Goal: Task Accomplishment & Management: Manage account settings

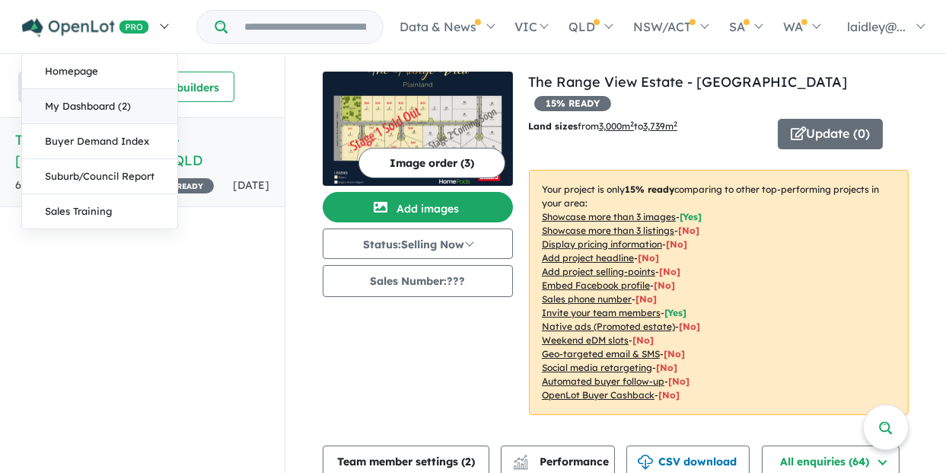
click at [90, 111] on link "My Dashboard (2)" at bounding box center [99, 106] width 155 height 35
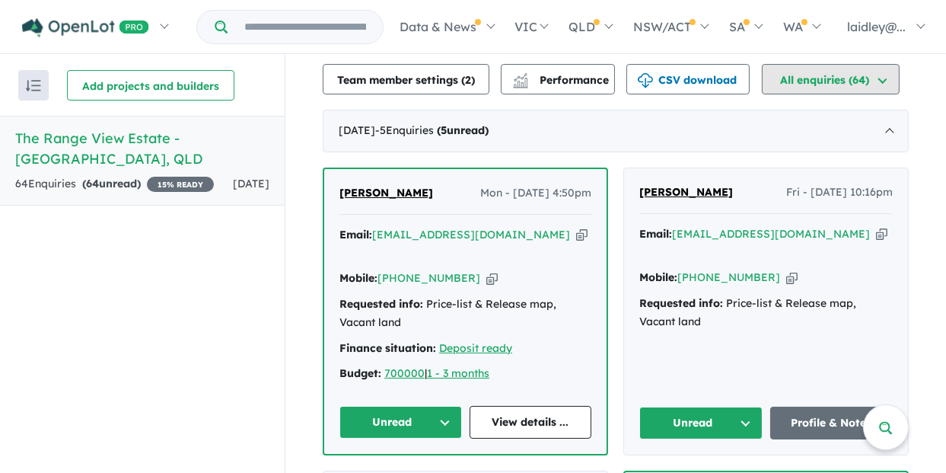
scroll to position [457, 0]
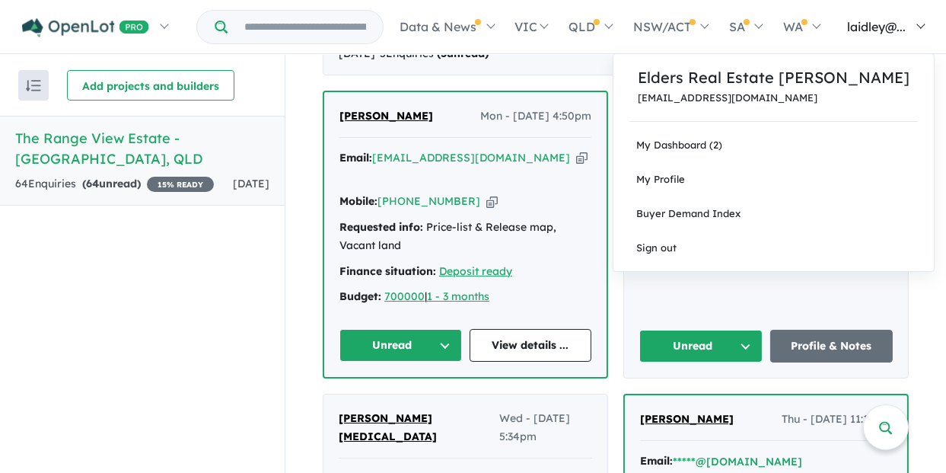
click at [926, 27] on link "laidley@..." at bounding box center [882, 26] width 104 height 53
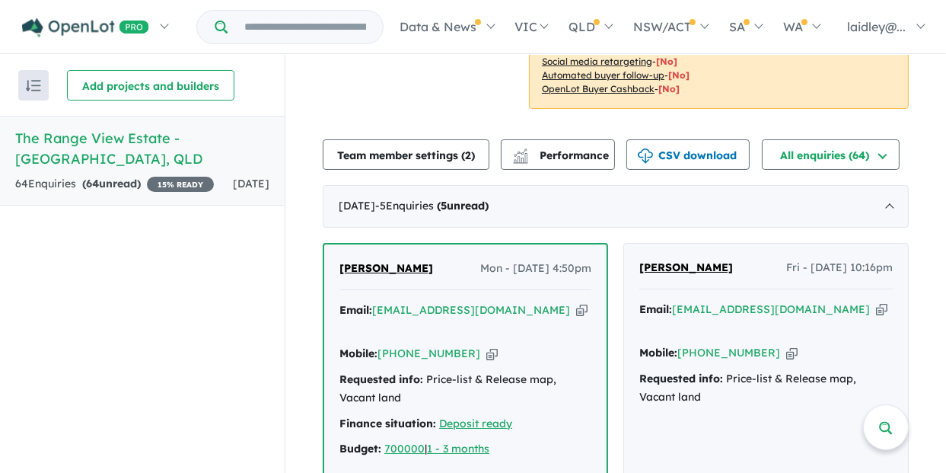
scroll to position [0, 0]
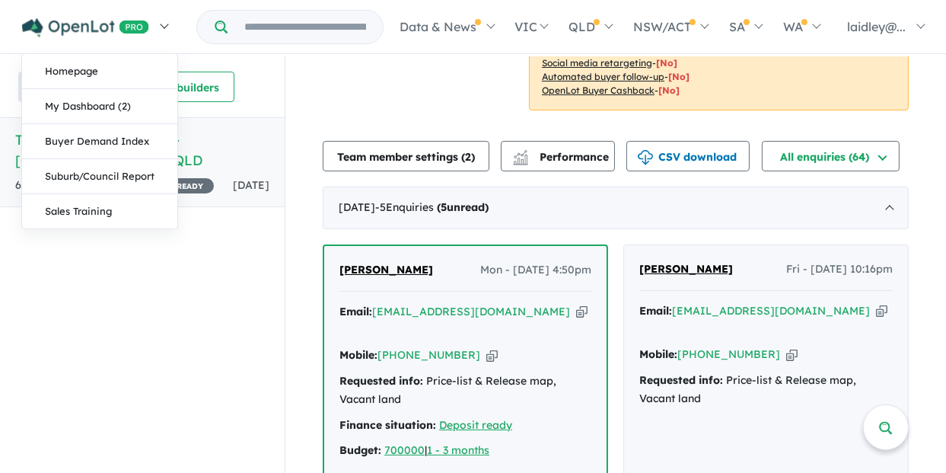
click at [169, 24] on link at bounding box center [94, 26] width 167 height 53
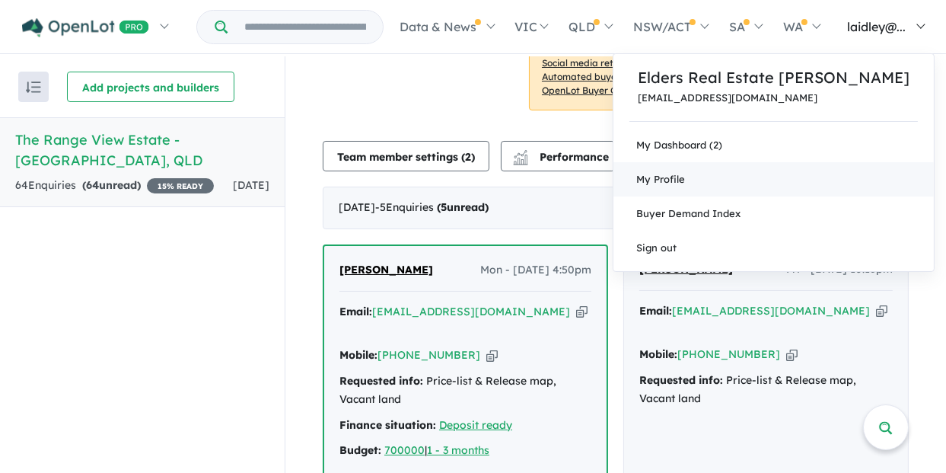
click at [716, 181] on link "My Profile" at bounding box center [773, 179] width 320 height 34
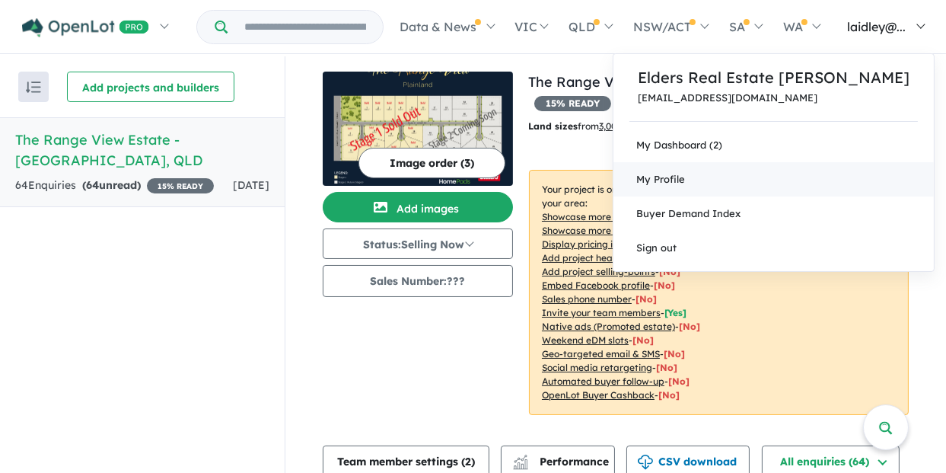
click at [705, 188] on link "My Profile" at bounding box center [773, 179] width 320 height 34
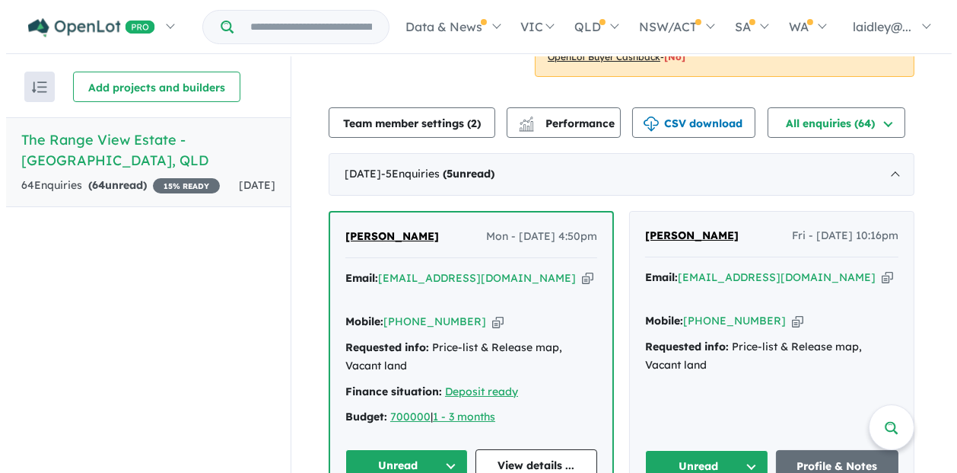
scroll to position [304, 0]
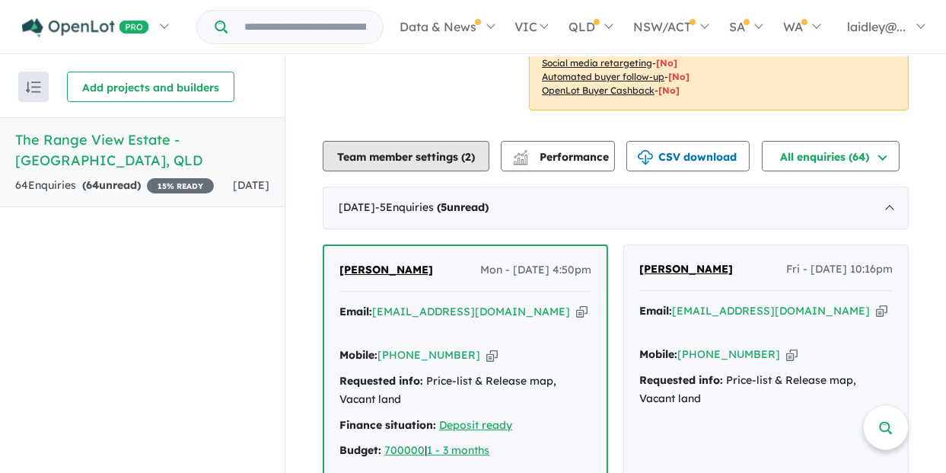
click at [470, 150] on span "2" at bounding box center [468, 157] width 6 height 14
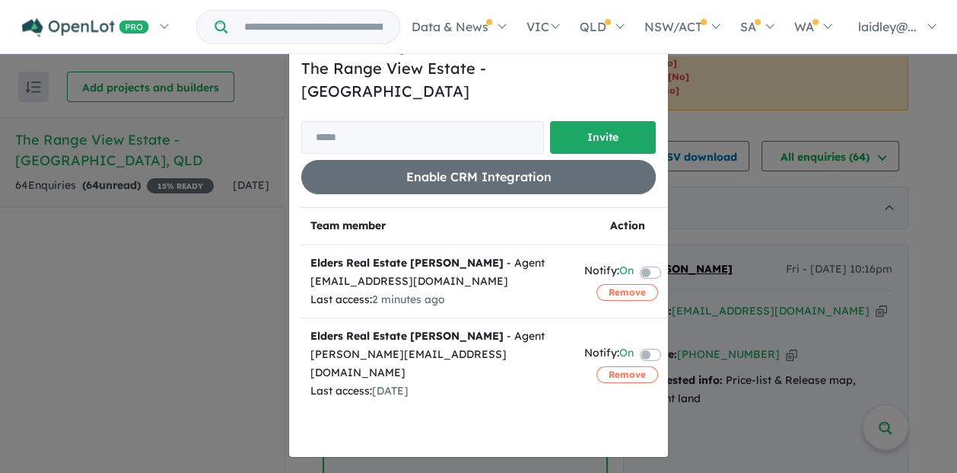
click at [667, 262] on label at bounding box center [668, 271] width 3 height 18
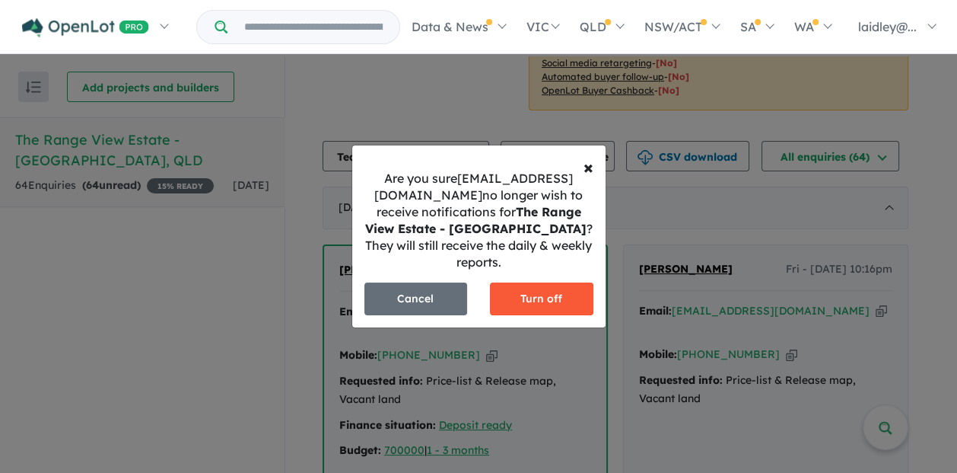
click at [515, 294] on button "Turn off" at bounding box center [542, 298] width 104 height 33
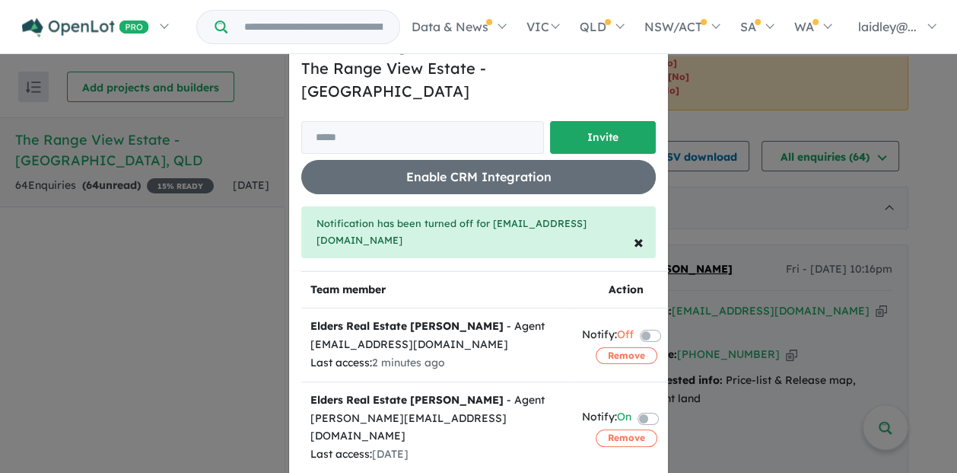
scroll to position [30, 0]
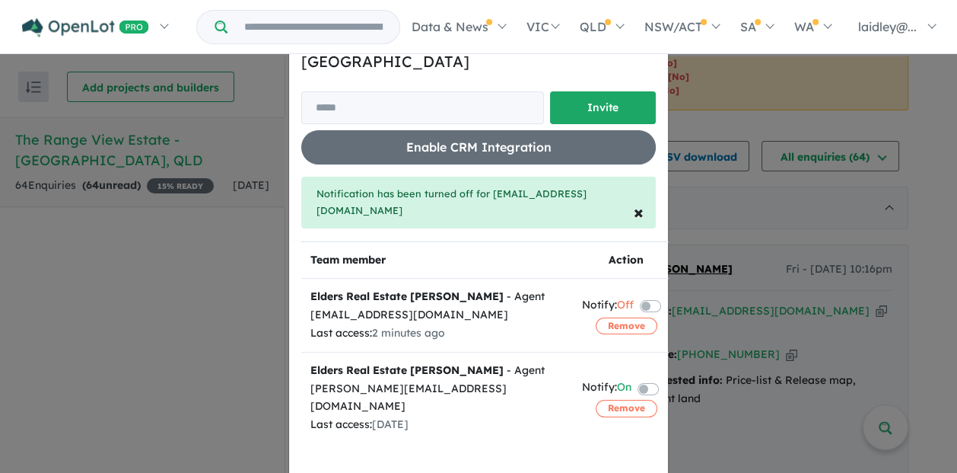
click at [665, 378] on label at bounding box center [666, 387] width 3 height 18
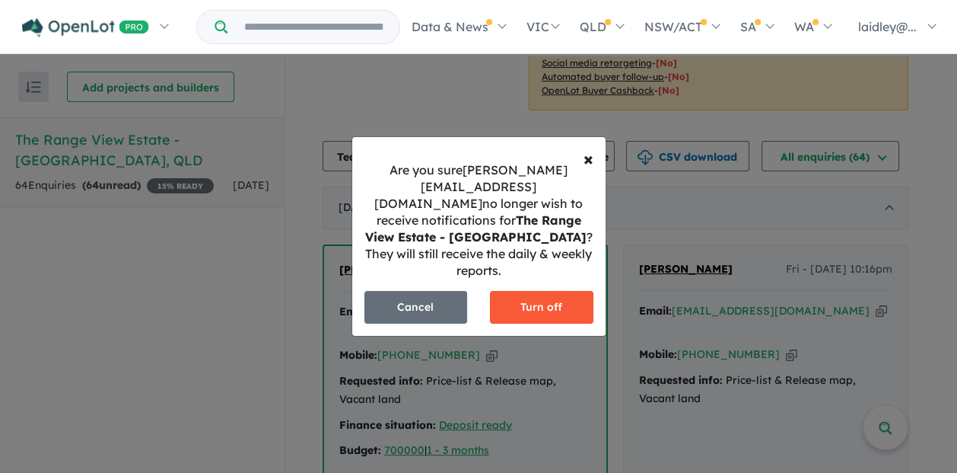
click at [559, 297] on button "Turn off" at bounding box center [542, 307] width 104 height 33
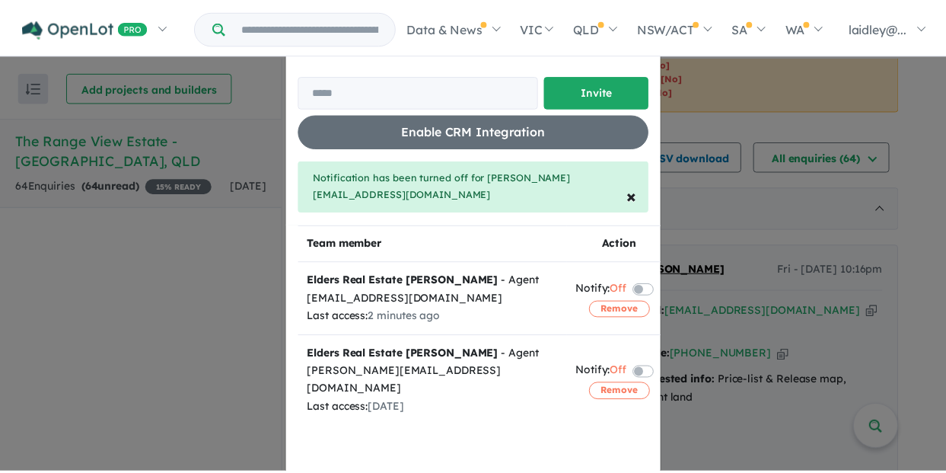
scroll to position [0, 0]
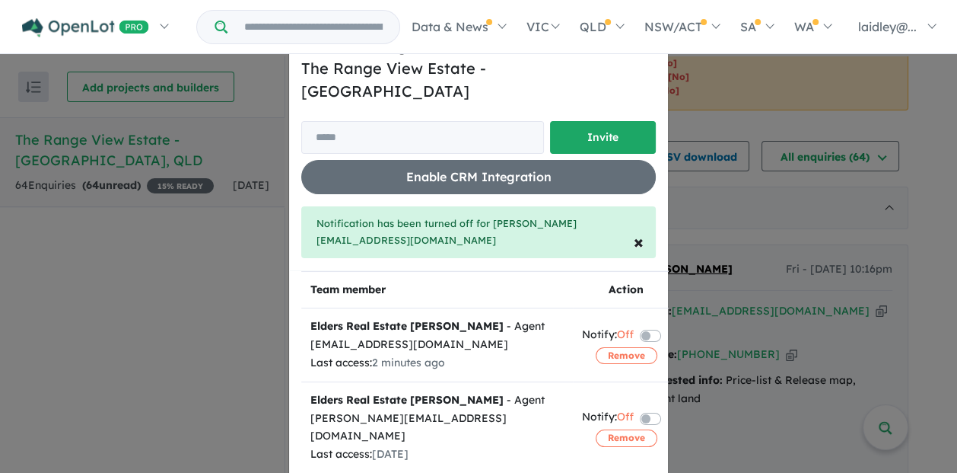
click at [701, 169] on div "Invite/manage team members for The Range View Estate - Plainland Invite Enable …" at bounding box center [478, 236] width 957 height 473
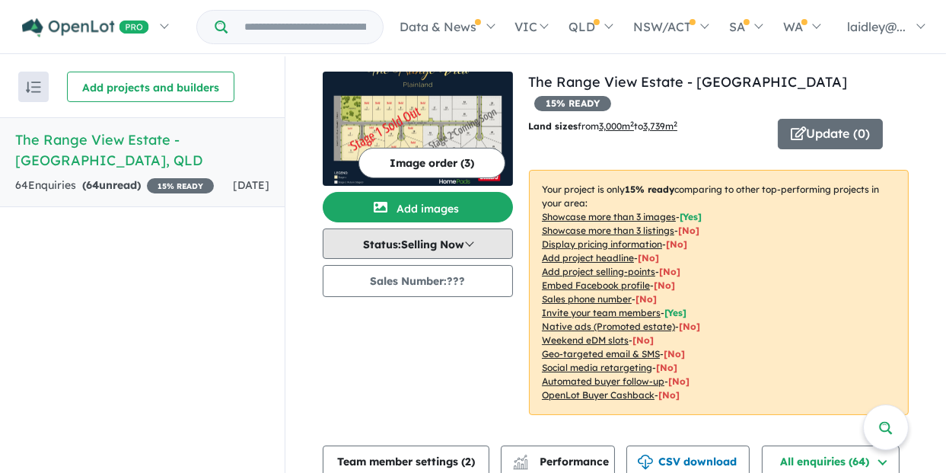
click at [482, 249] on button "Status: Selling Now" at bounding box center [418, 243] width 190 height 30
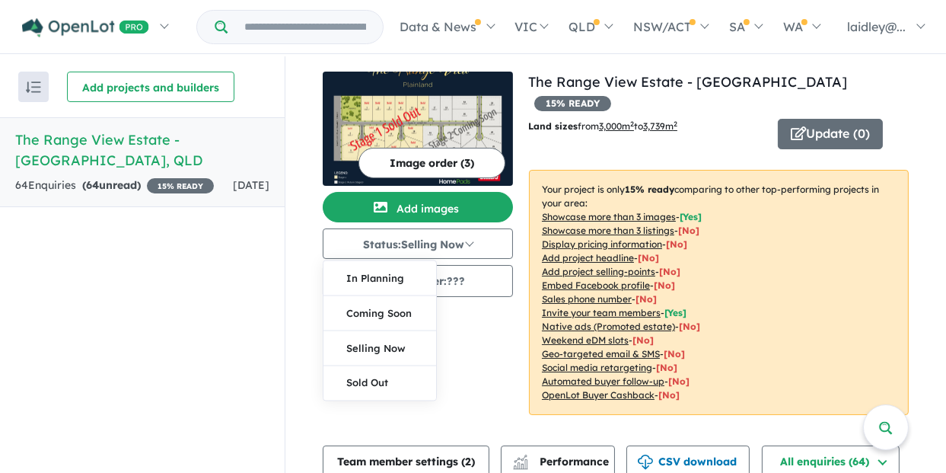
click at [480, 338] on div "Image order ( 3 ) Add images Status: Selling Now In Planning Coming Soon Sellin…" at bounding box center [425, 253] width 205 height 362
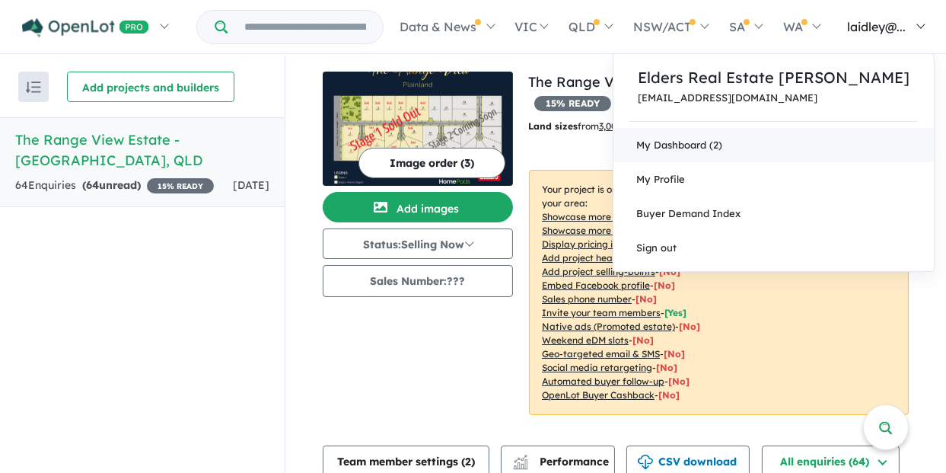
click at [686, 145] on link "My Dashboard (2)" at bounding box center [773, 145] width 320 height 34
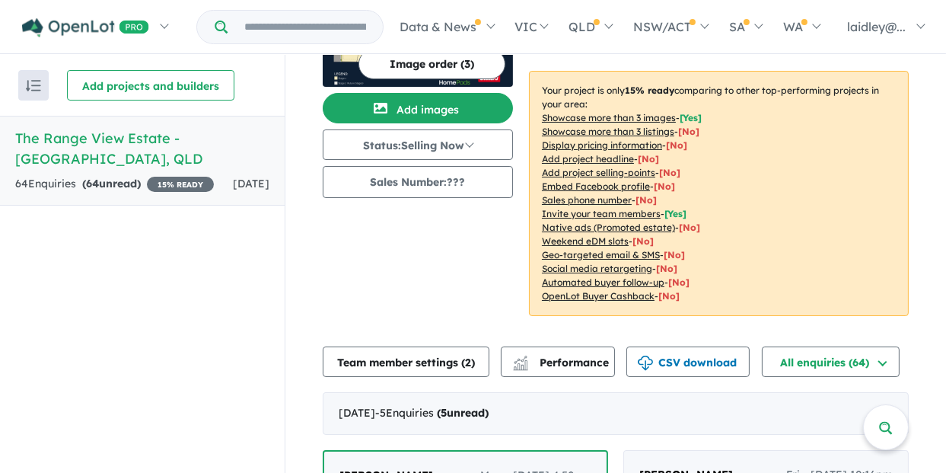
scroll to position [228, 0]
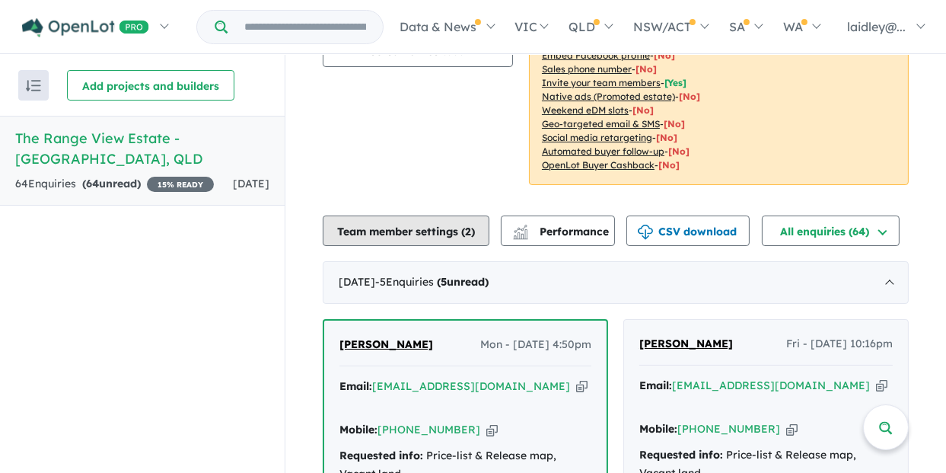
click at [440, 215] on button "Team member settings ( 2 )" at bounding box center [406, 230] width 167 height 30
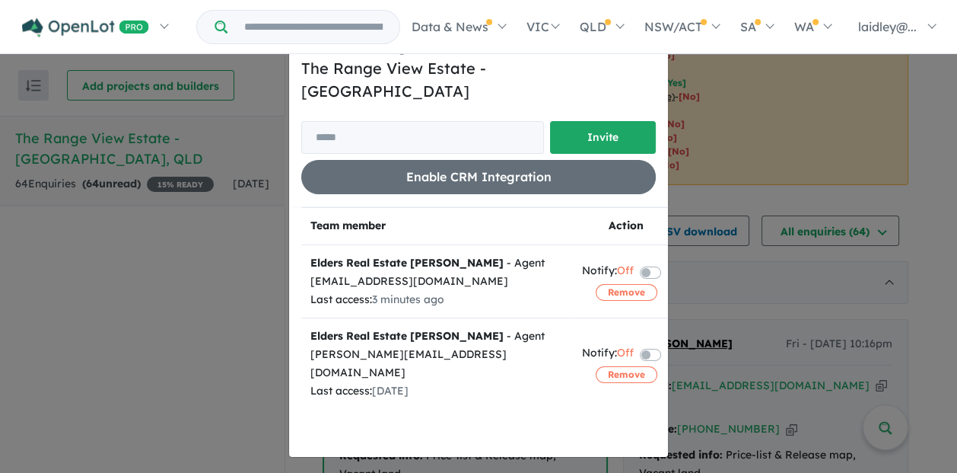
click at [152, 274] on div "Invite/manage team members for The Range View Estate - Plainland Invite Enable …" at bounding box center [478, 236] width 957 height 473
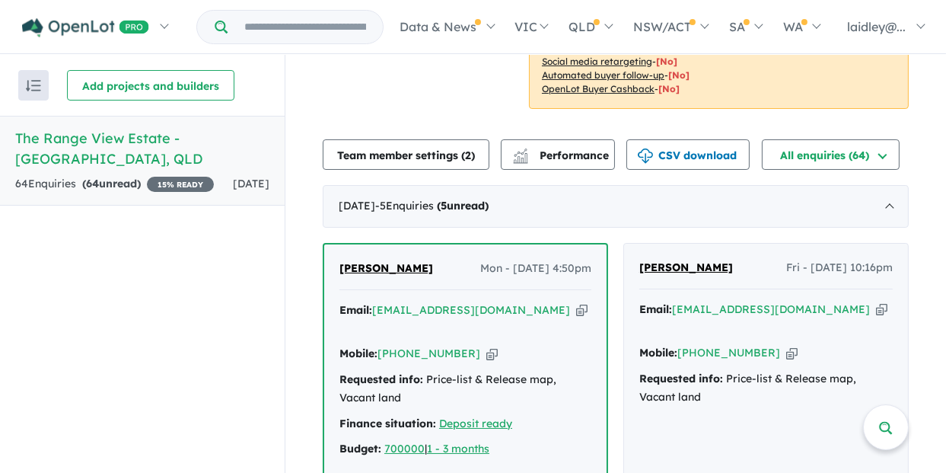
scroll to position [304, 0]
click at [824, 139] on button "All enquiries ( 64 )" at bounding box center [831, 154] width 138 height 30
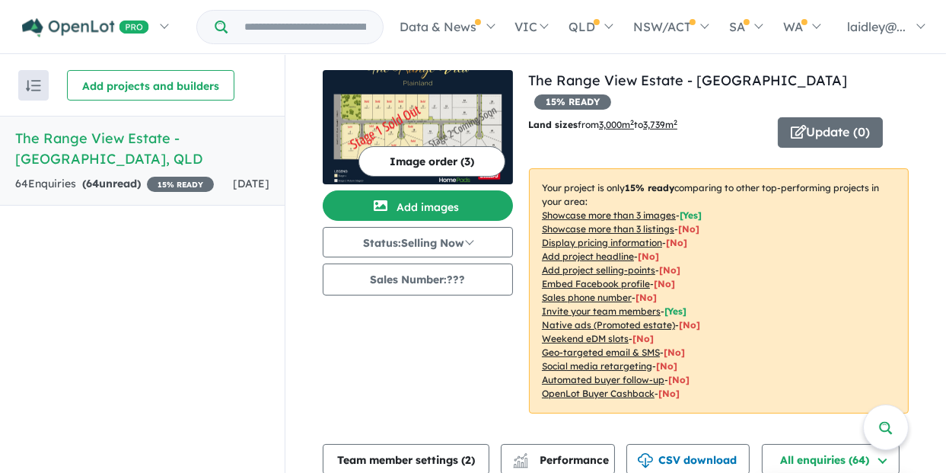
scroll to position [0, 0]
click at [386, 249] on button "Status: Selling Now" at bounding box center [418, 242] width 190 height 30
click at [461, 361] on div "Image order ( 3 ) Add images Status: Selling Now In Planning Coming Soon Sellin…" at bounding box center [425, 251] width 205 height 362
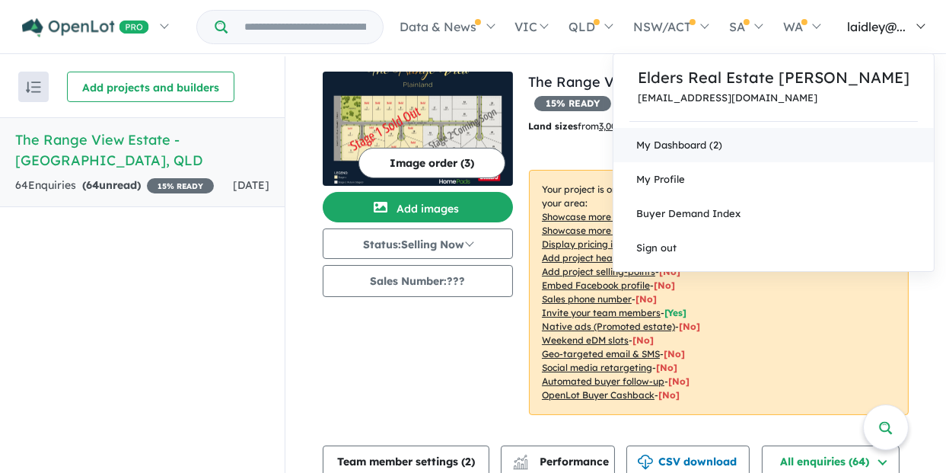
click at [745, 155] on link "My Dashboard (2)" at bounding box center [773, 145] width 320 height 34
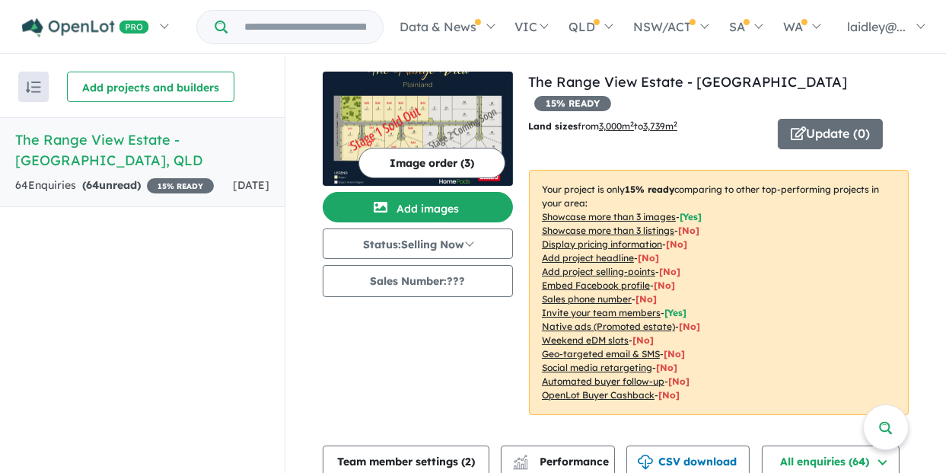
click at [133, 185] on strong "( 64 unread)" at bounding box center [111, 185] width 59 height 14
click at [136, 147] on h5 "The Range View Estate - [GEOGRAPHIC_DATA] , [GEOGRAPHIC_DATA]" at bounding box center [142, 149] width 254 height 41
click at [208, 132] on h5 "The Range View Estate - [GEOGRAPHIC_DATA] , [GEOGRAPHIC_DATA]" at bounding box center [142, 149] width 254 height 41
click at [817, 119] on button "Update ( 0 )" at bounding box center [830, 134] width 105 height 30
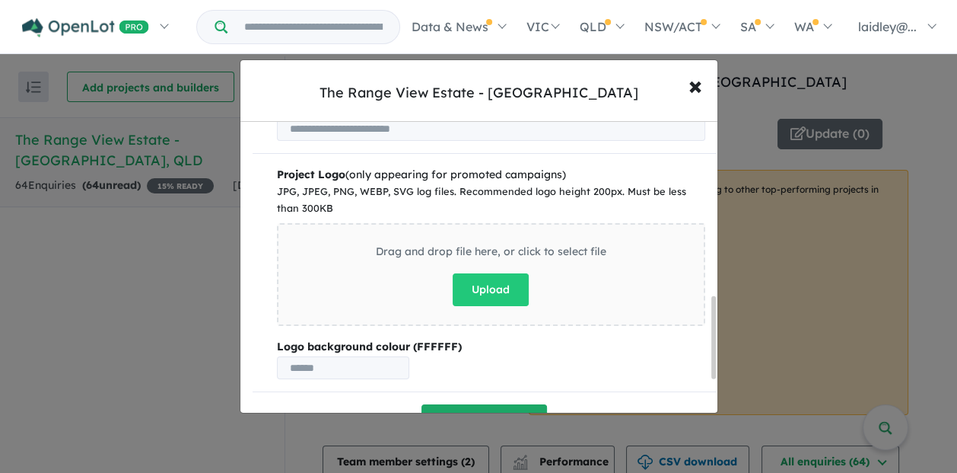
scroll to position [741, 0]
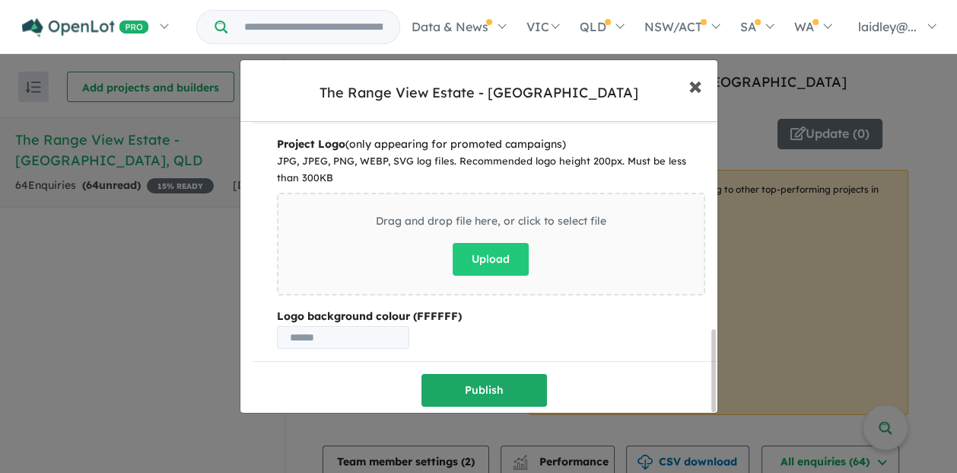
click at [693, 83] on span "×" at bounding box center [696, 84] width 14 height 33
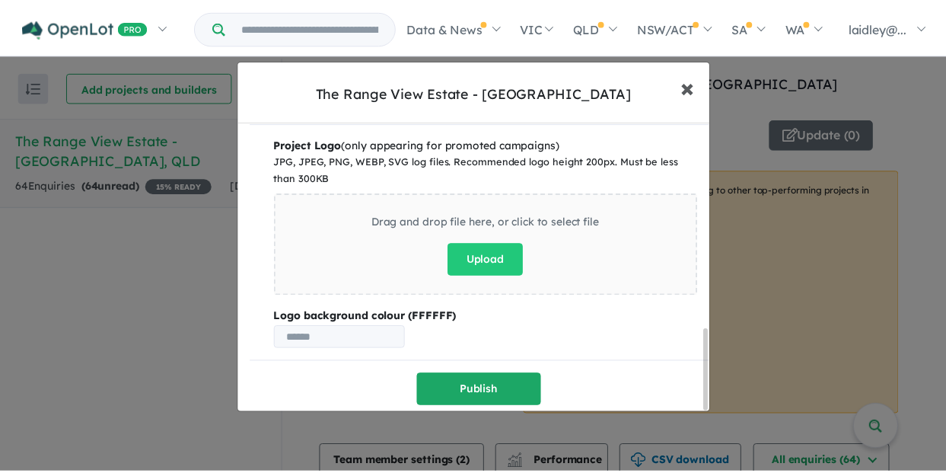
scroll to position [0, 0]
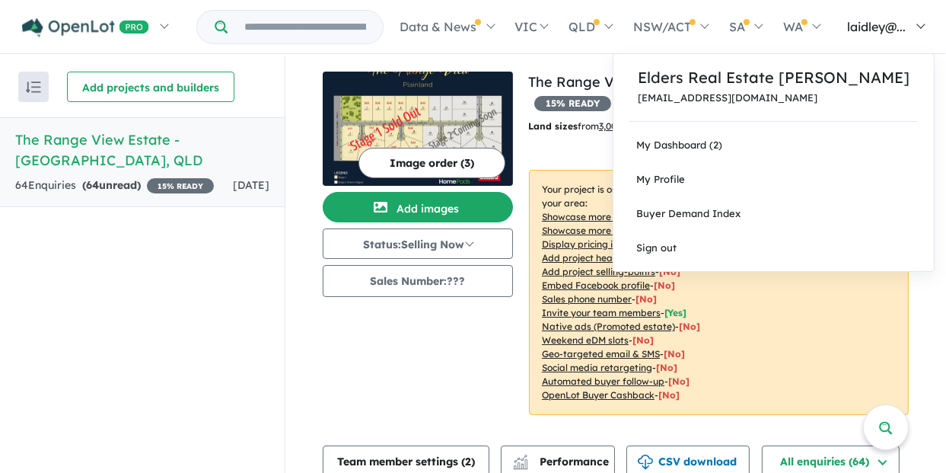
click at [894, 21] on span "laidley@..." at bounding box center [876, 26] width 59 height 15
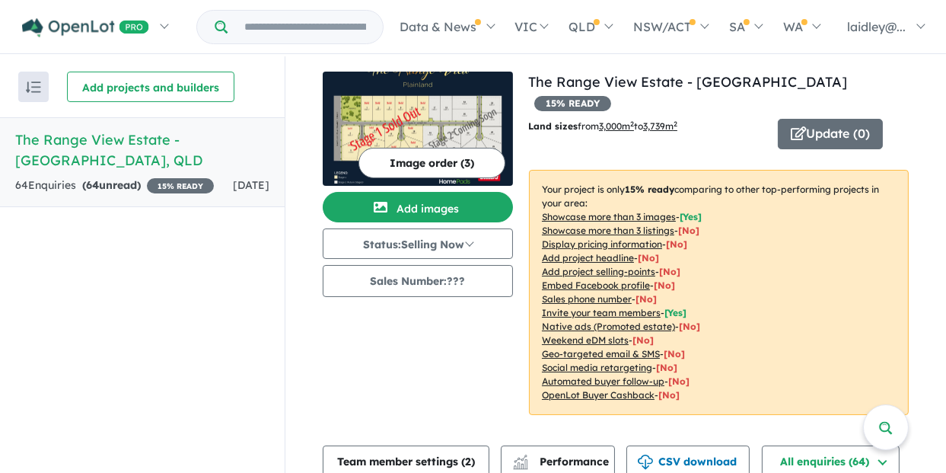
click at [448, 353] on div "Image order ( 3 ) Add images Status: Selling Now In Planning Coming Soon Sellin…" at bounding box center [425, 253] width 205 height 362
